Goal: Information Seeking & Learning: Check status

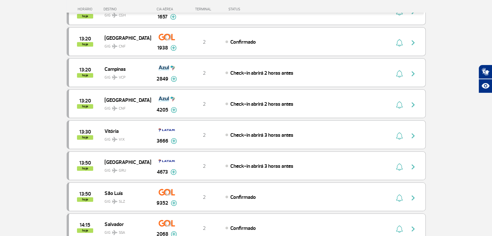
scroll to position [427, 0]
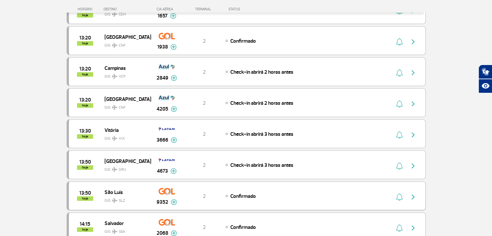
click at [173, 199] on img at bounding box center [174, 202] width 6 height 6
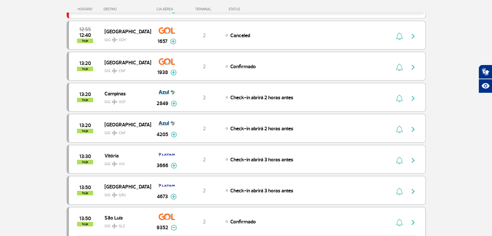
scroll to position [399, 0]
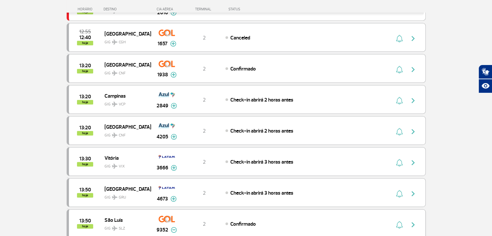
click at [246, 221] on span "Confirmado" at bounding box center [243, 224] width 26 height 6
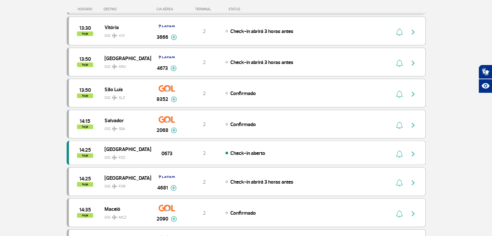
scroll to position [439, 0]
